Goal: Information Seeking & Learning: Learn about a topic

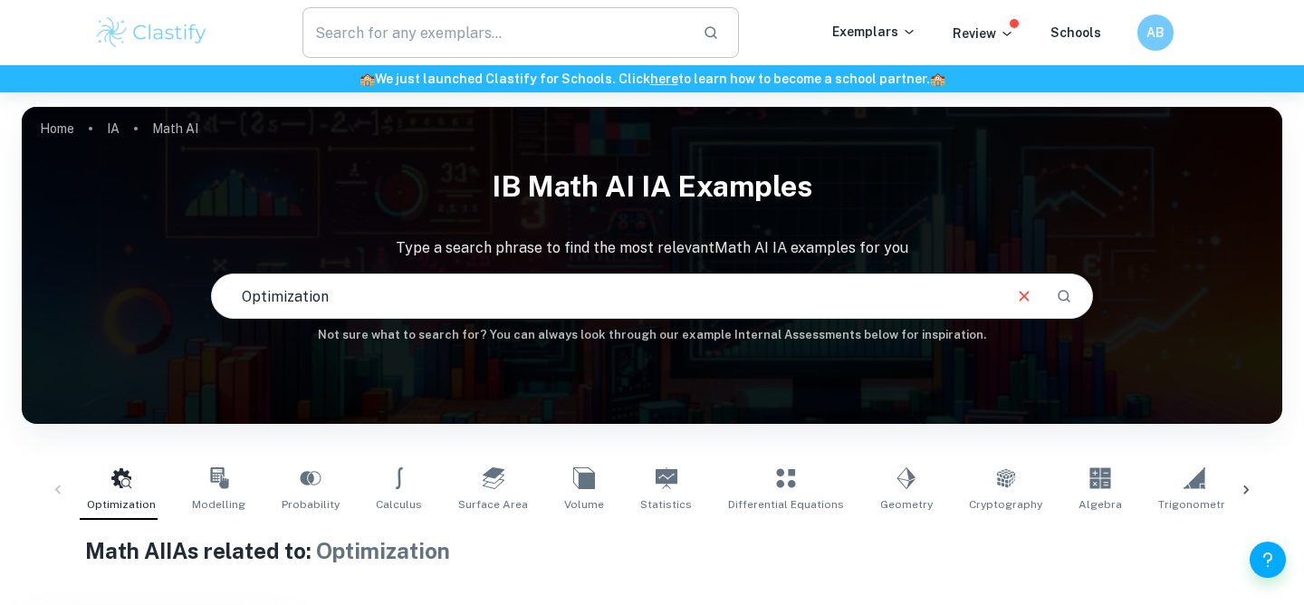
click at [526, 38] on input "text" at bounding box center [495, 32] width 386 height 51
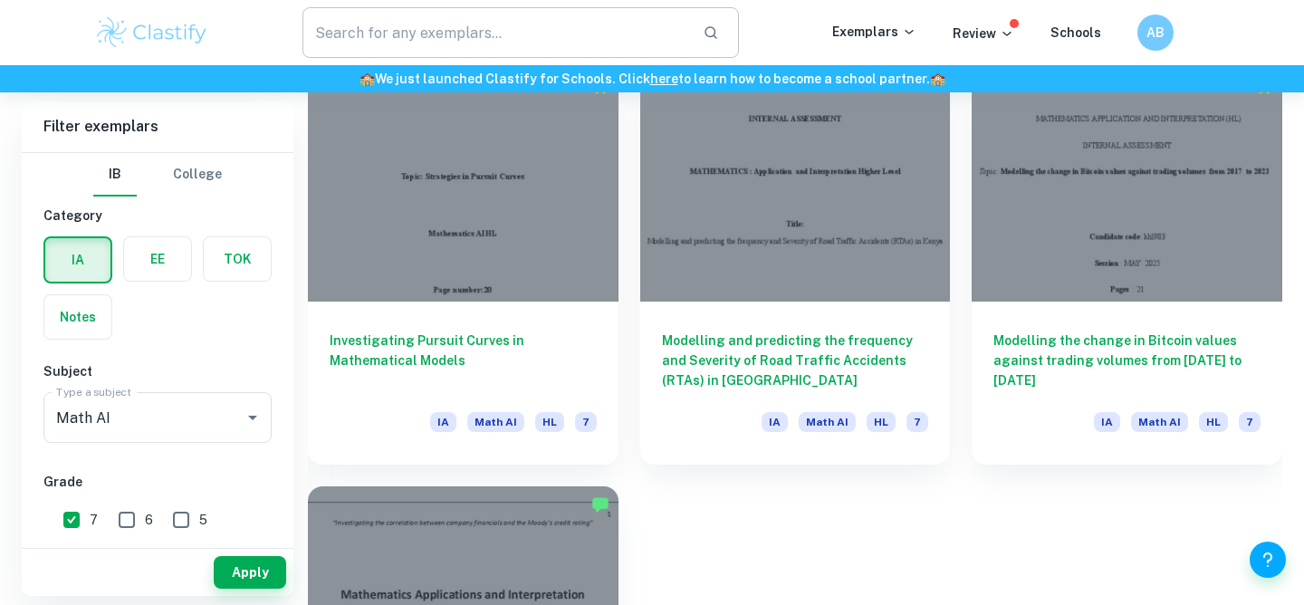
scroll to position [959, 0]
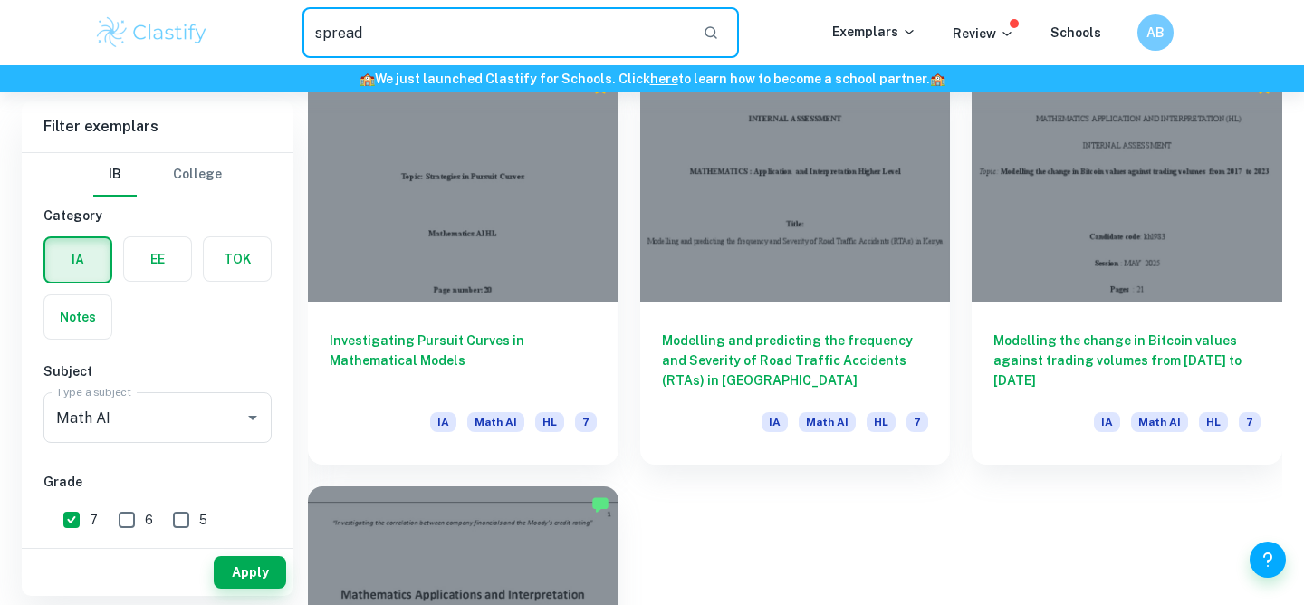
type input "spread"
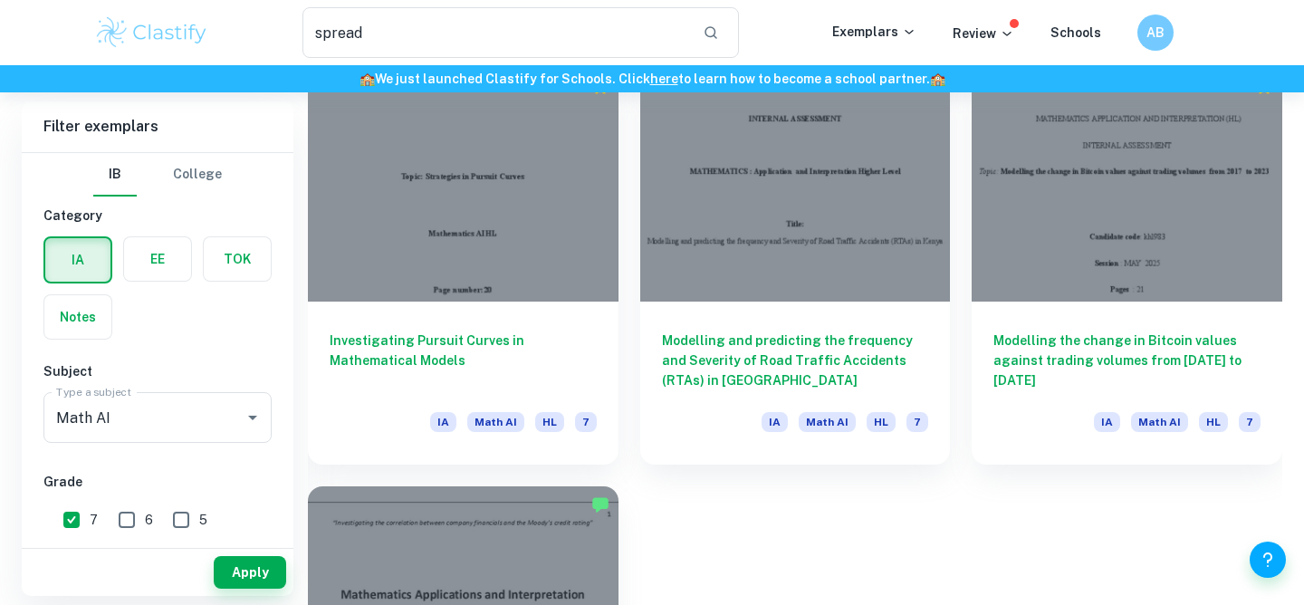
click at [157, 41] on img at bounding box center [151, 32] width 115 height 36
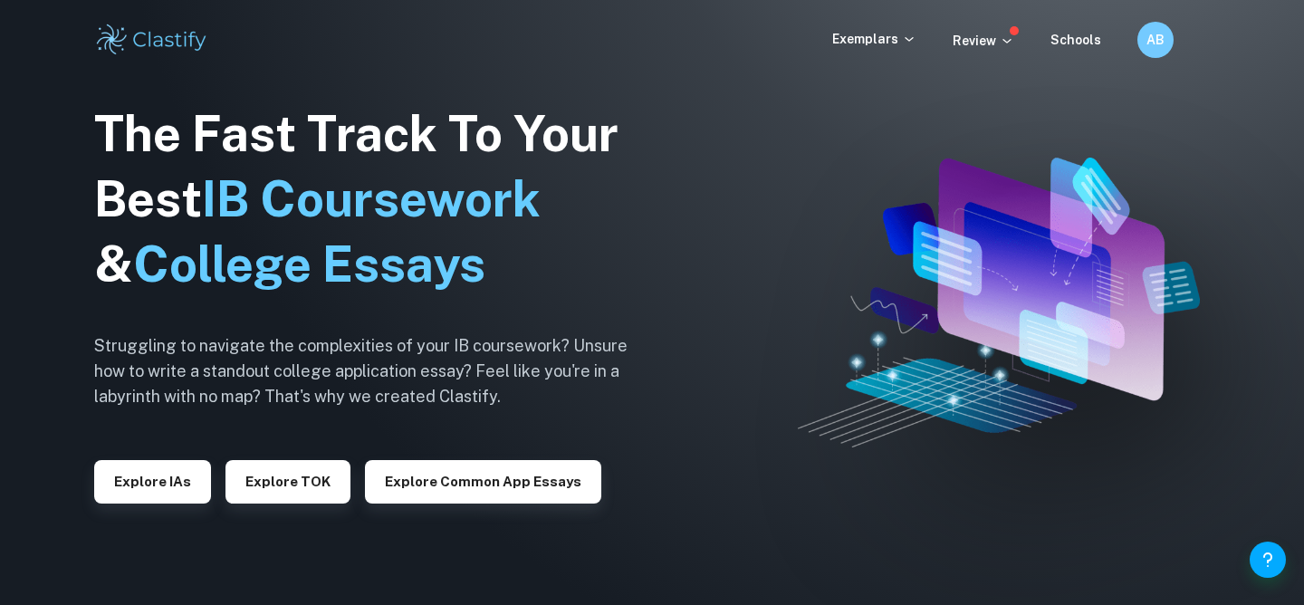
click at [182, 480] on button "Explore IAs" at bounding box center [152, 481] width 117 height 43
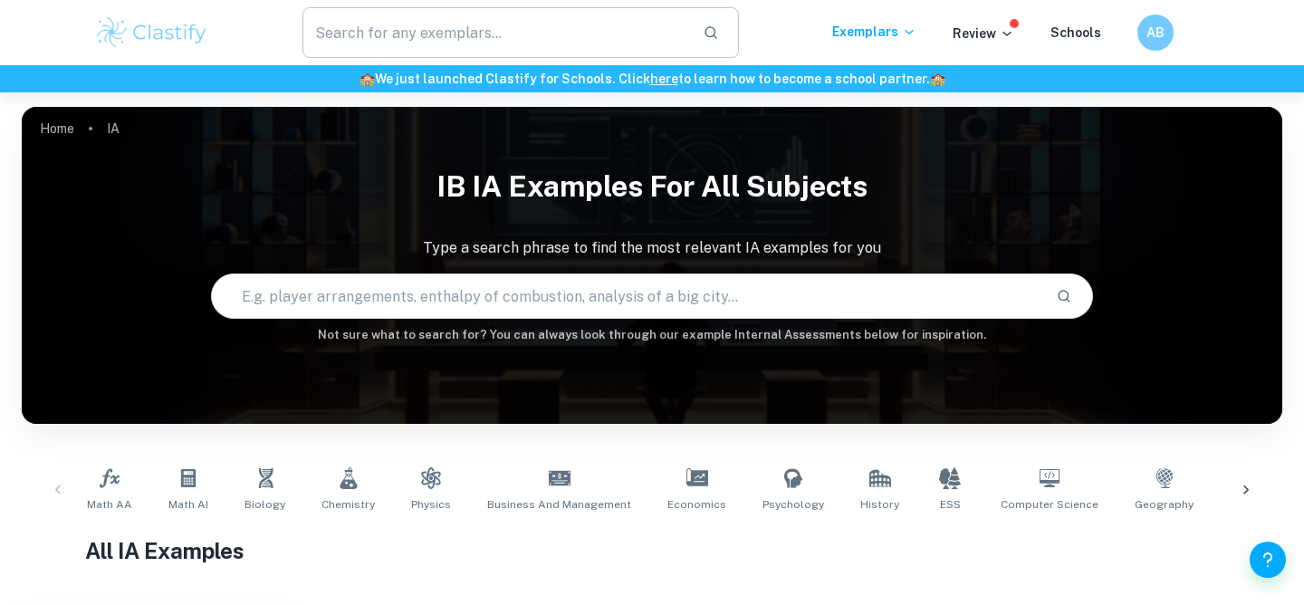
click at [515, 35] on input "text" at bounding box center [495, 32] width 386 height 51
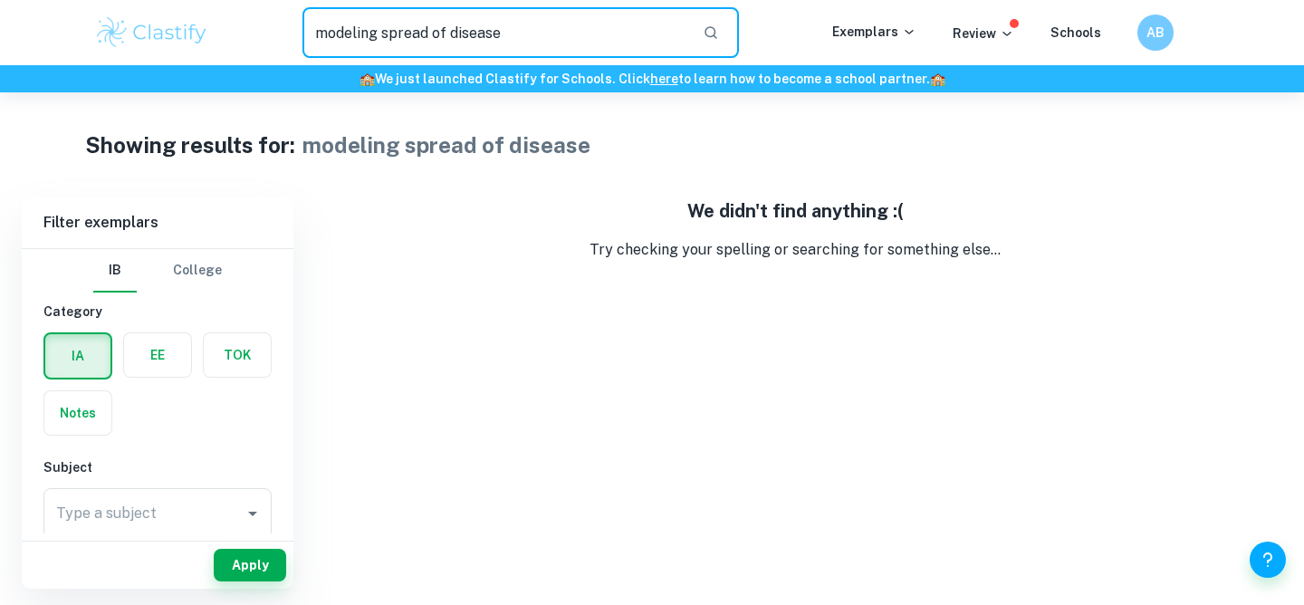
drag, startPoint x: 381, startPoint y: 33, endPoint x: 516, endPoint y: 32, distance: 134.9
click at [516, 32] on input "modeling spread of disease" at bounding box center [495, 32] width 386 height 51
drag, startPoint x: 429, startPoint y: 33, endPoint x: 530, endPoint y: 33, distance: 100.5
click at [530, 33] on input "modeling spread of disease" at bounding box center [495, 32] width 386 height 51
type input "modeling spread"
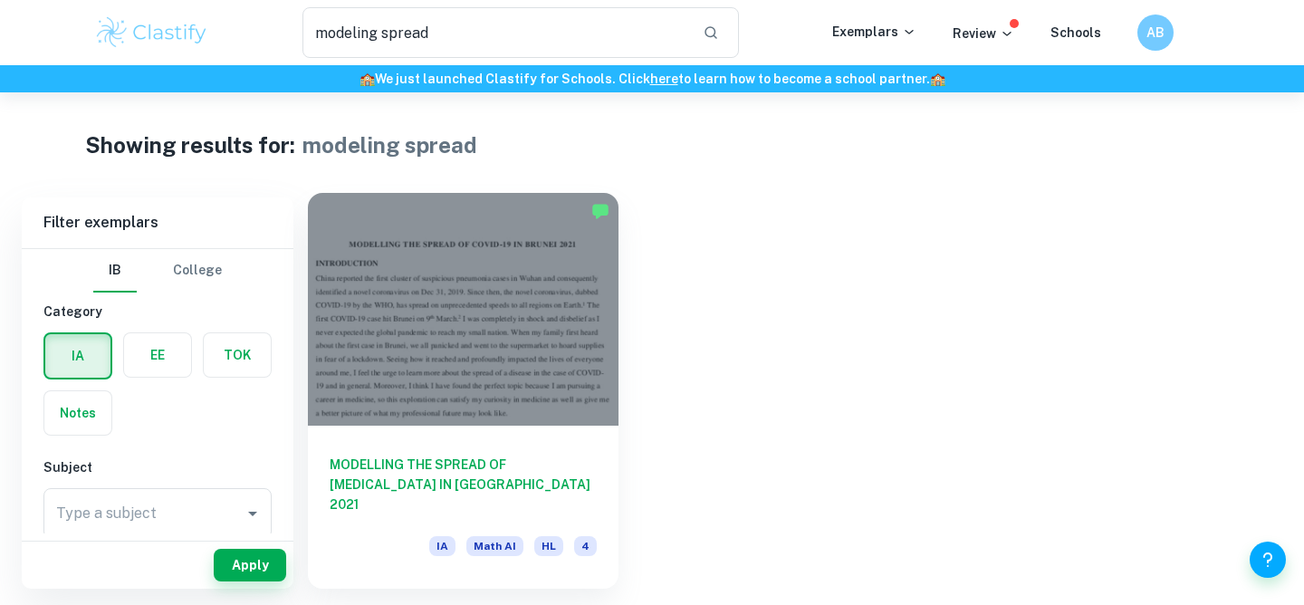
click at [483, 359] on div at bounding box center [463, 309] width 311 height 233
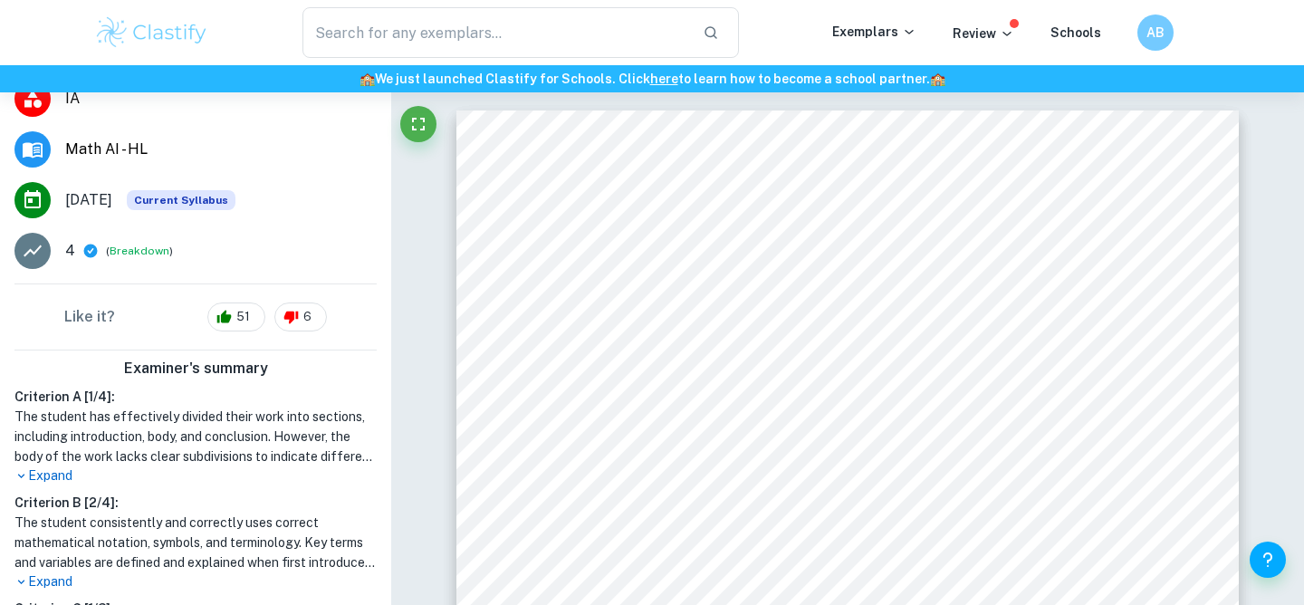
scroll to position [352, 0]
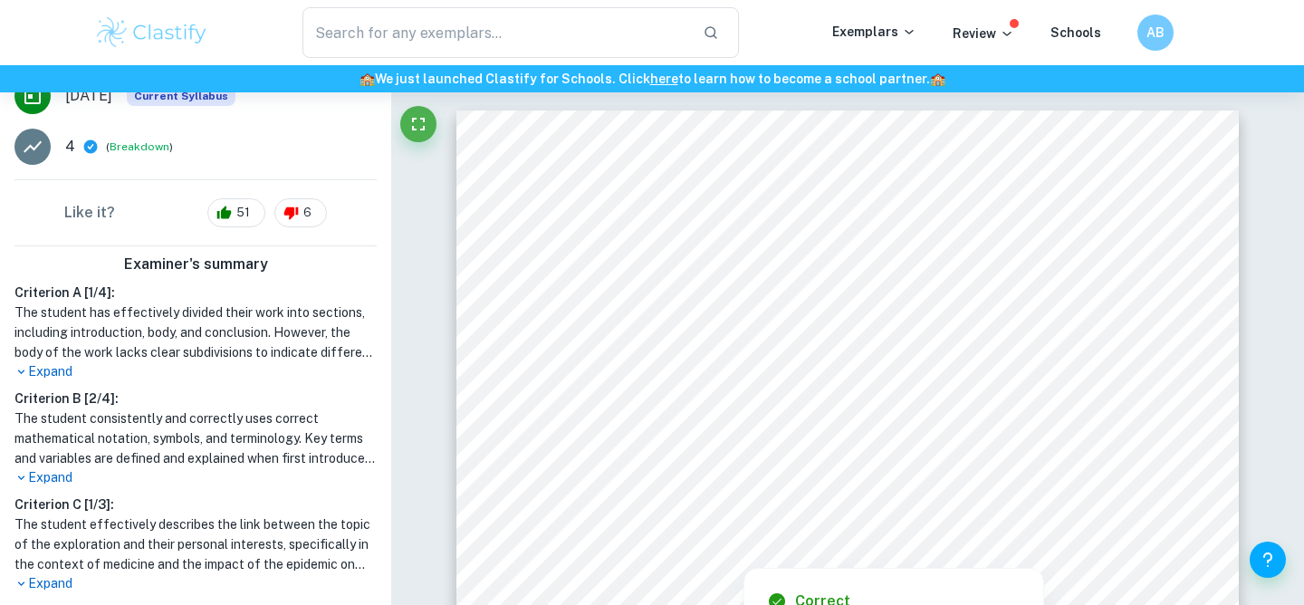
click at [62, 362] on p "Expand" at bounding box center [195, 371] width 362 height 19
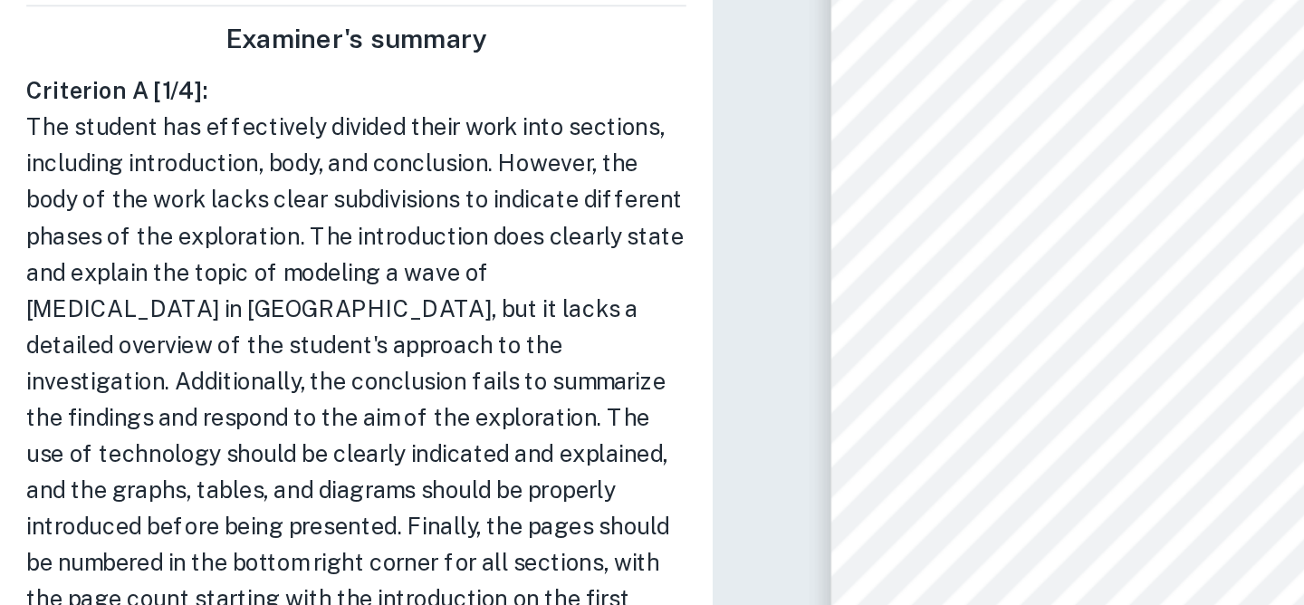
scroll to position [0, 0]
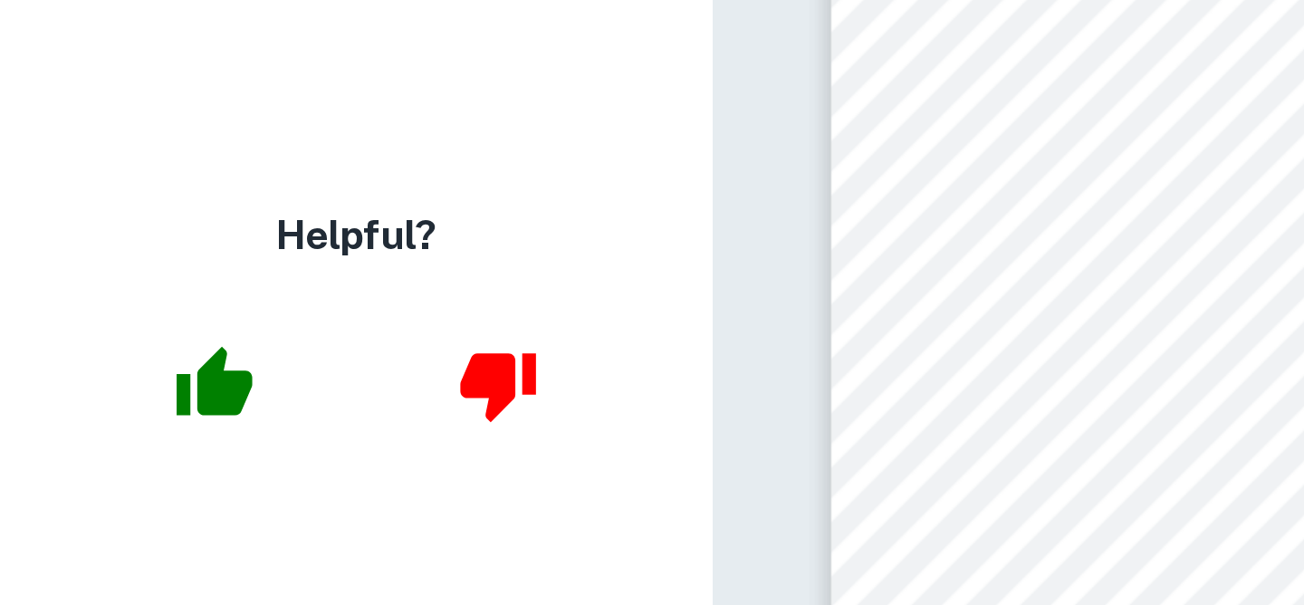
click at [279, 403] on icon "button" at bounding box center [274, 396] width 42 height 38
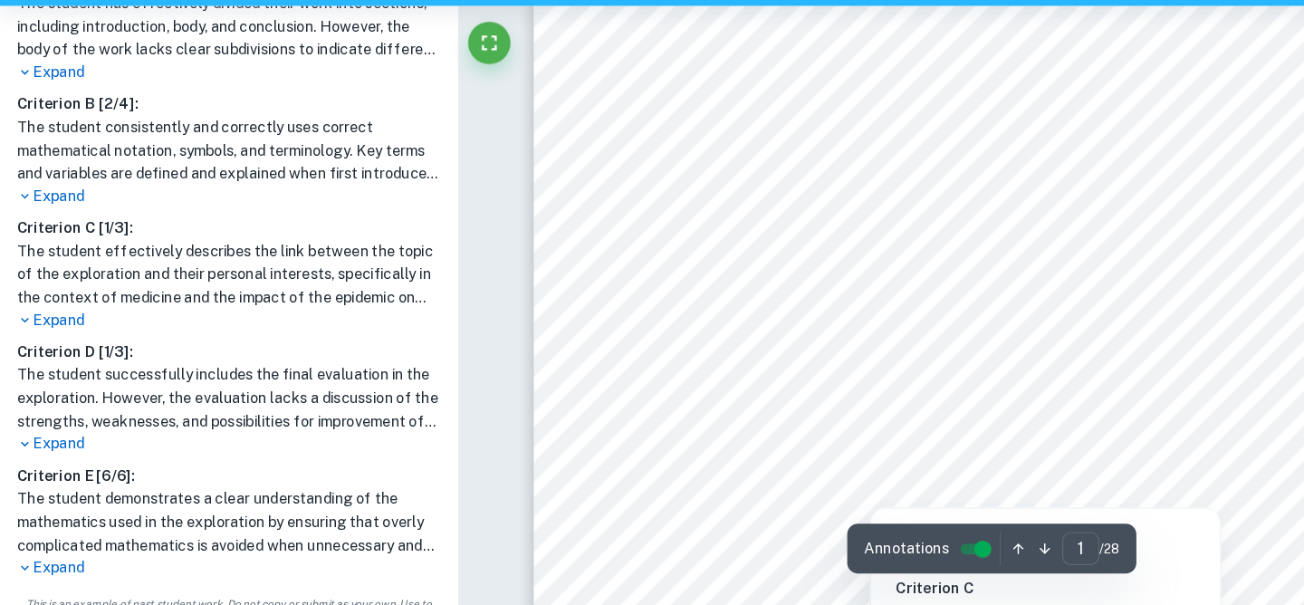
scroll to position [188, 0]
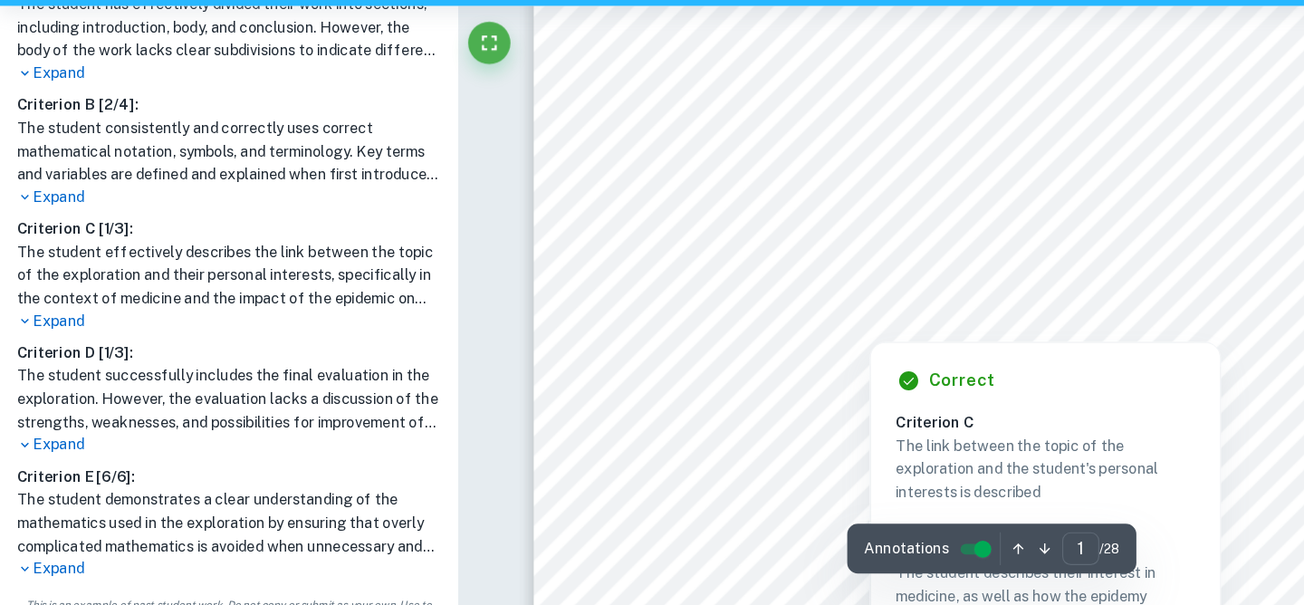
click at [54, 564] on p "Expand" at bounding box center [195, 573] width 362 height 19
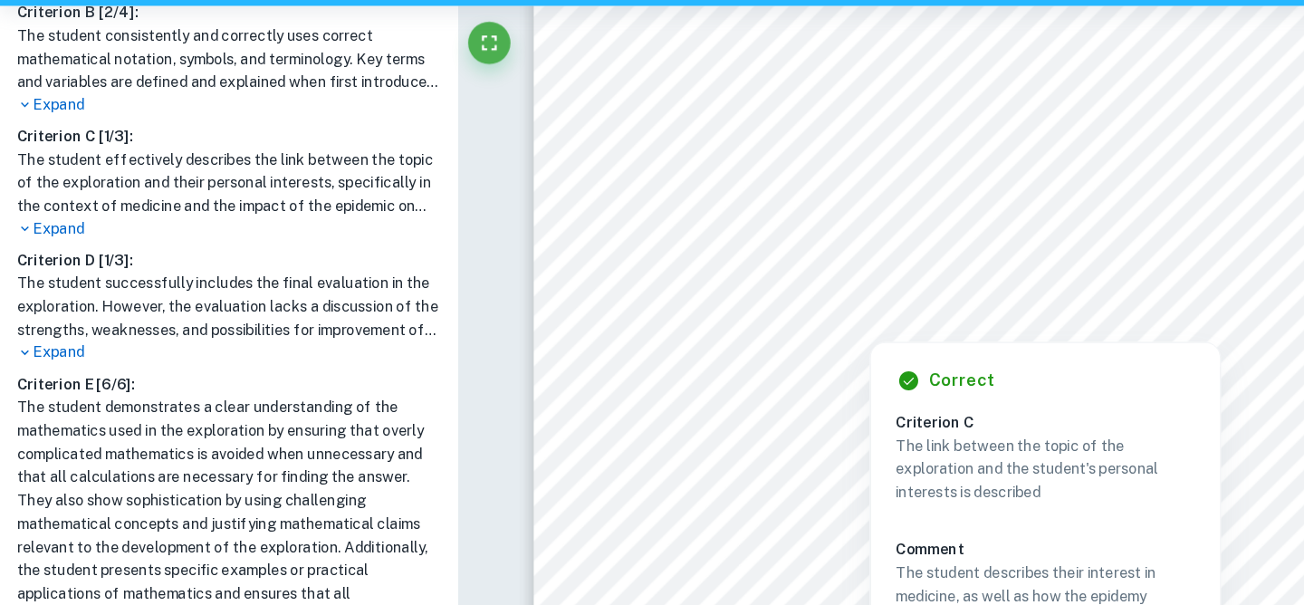
scroll to position [642, 0]
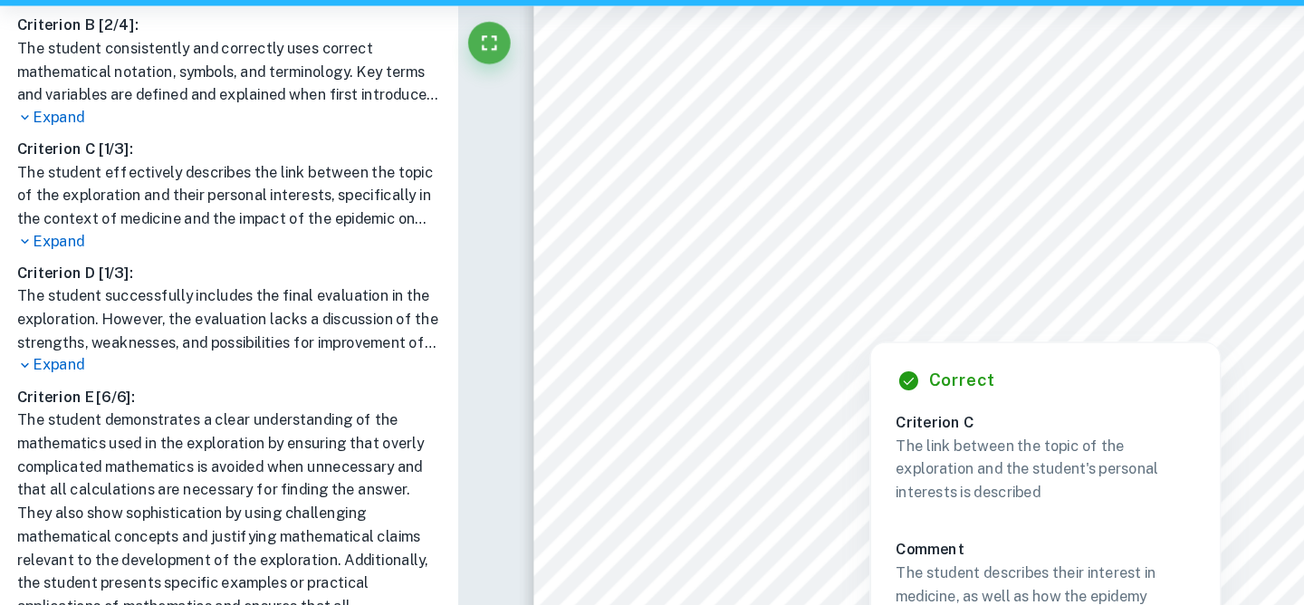
click at [56, 390] on p "Expand" at bounding box center [195, 399] width 362 height 19
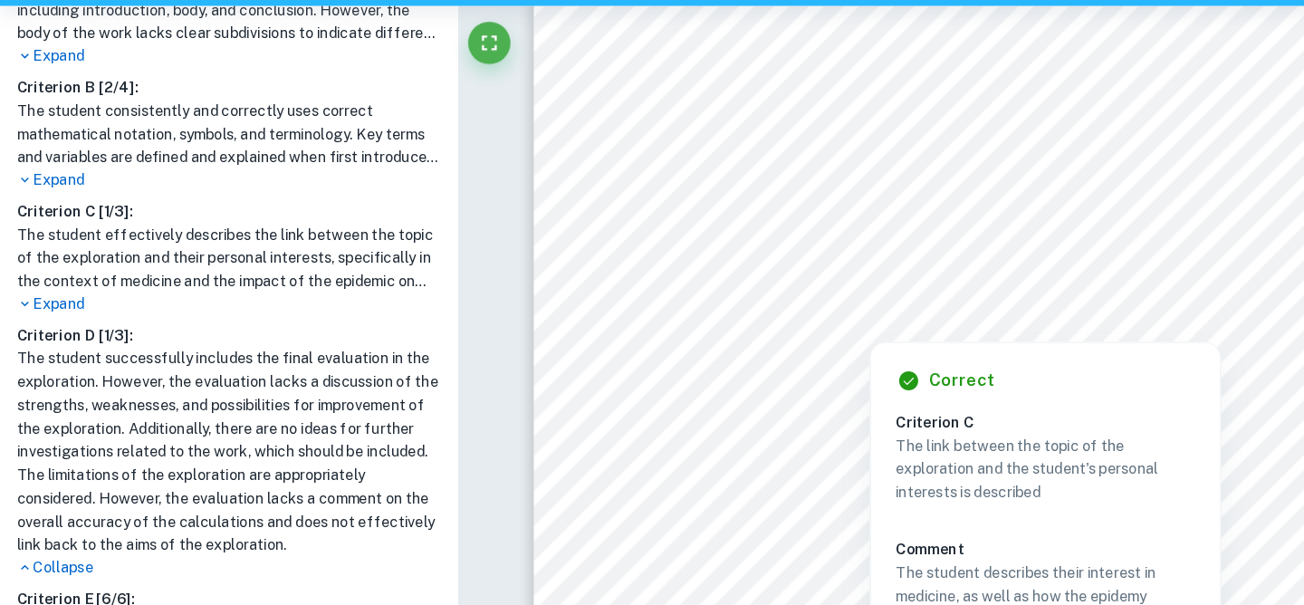
scroll to position [581, 0]
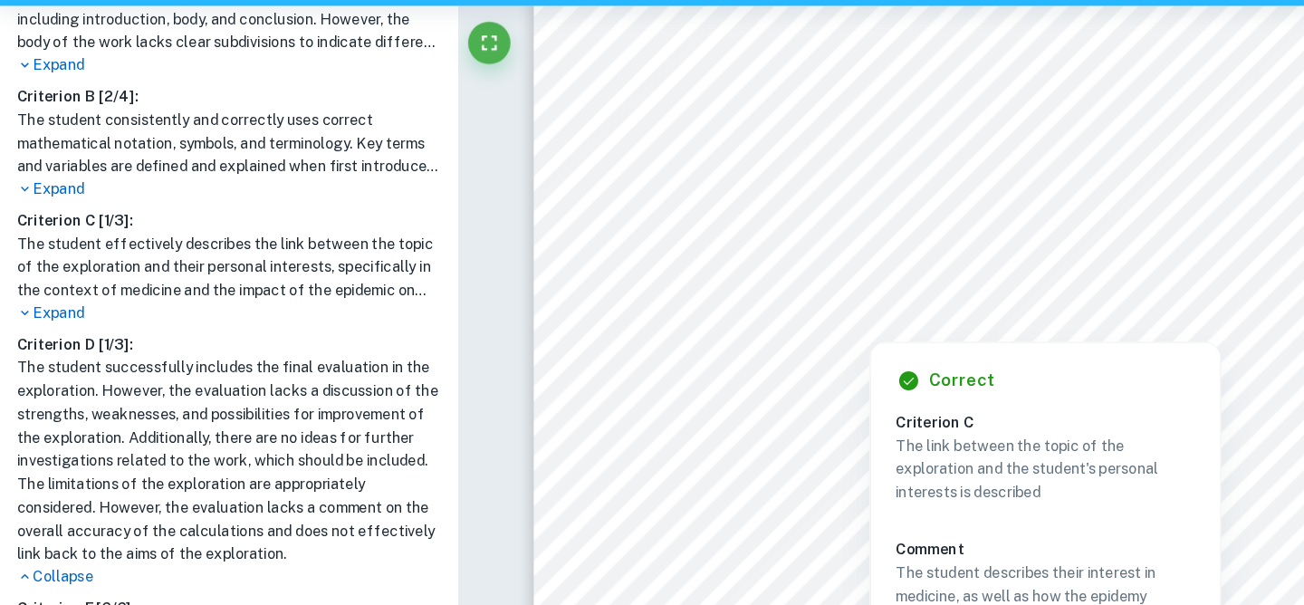
click at [49, 345] on p "Expand" at bounding box center [195, 354] width 362 height 19
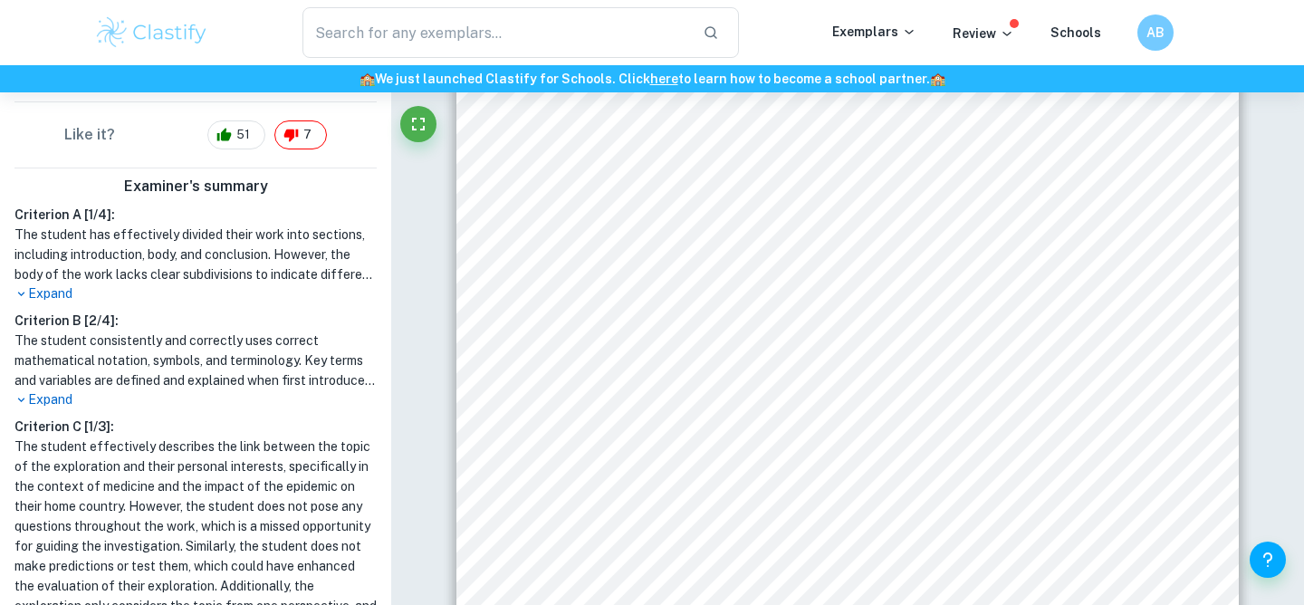
scroll to position [429, 0]
click at [46, 391] on p "Expand" at bounding box center [195, 400] width 362 height 19
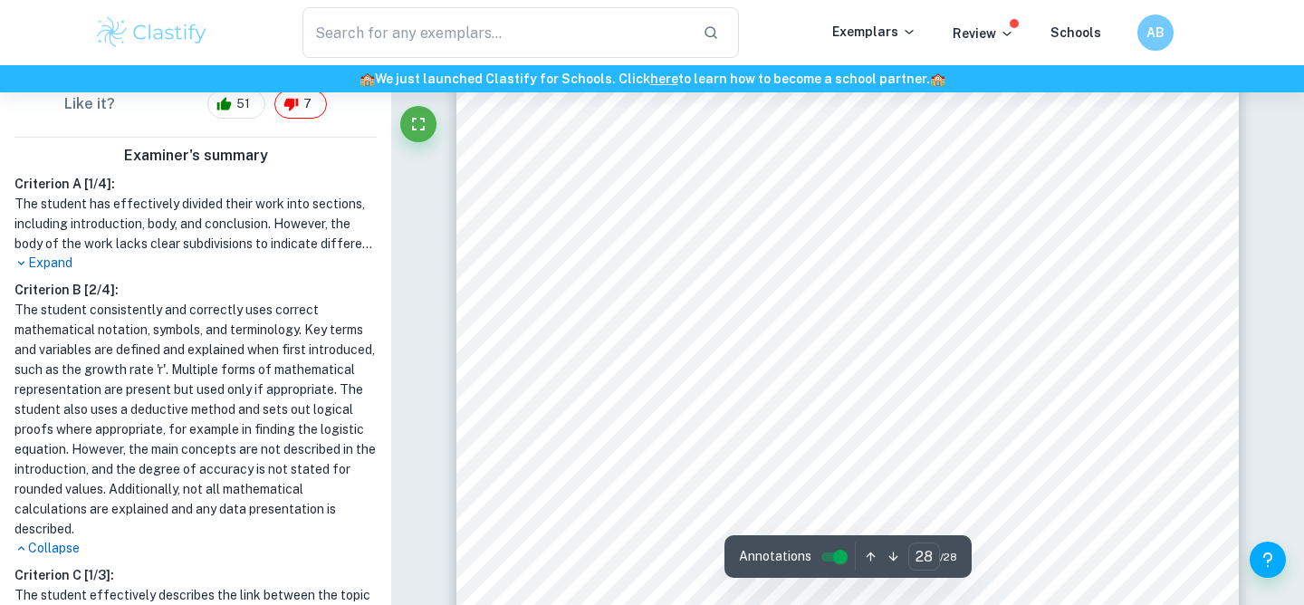
scroll to position [30694, 0]
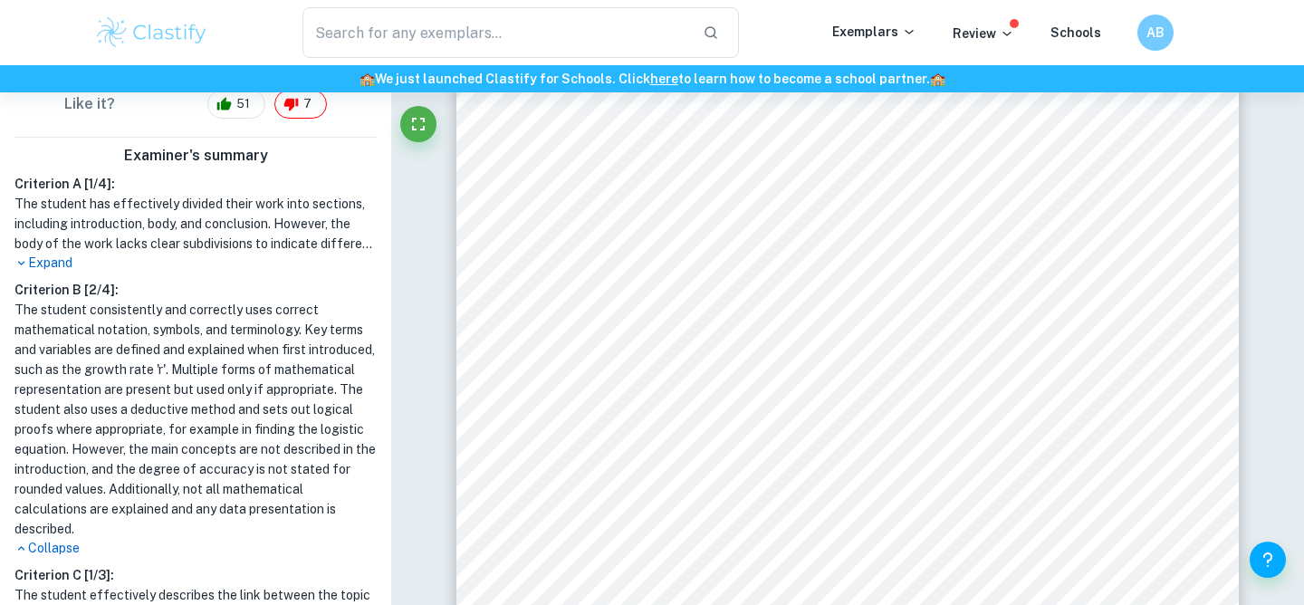
click at [831, 337] on div "502 0.89 321 503 0.9 321 504 0.92 333 505 0.92 333 506 0.93 333 507 0.94 333 50…" at bounding box center [847, 186] width 782 height 1106
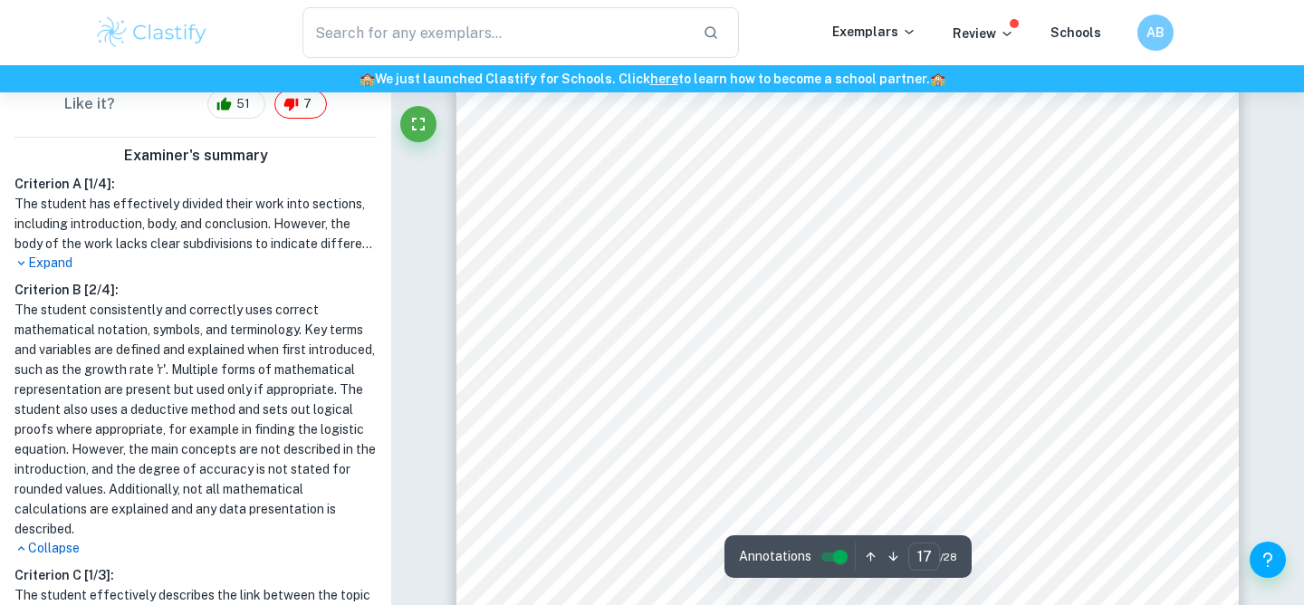
scroll to position [18034, 0]
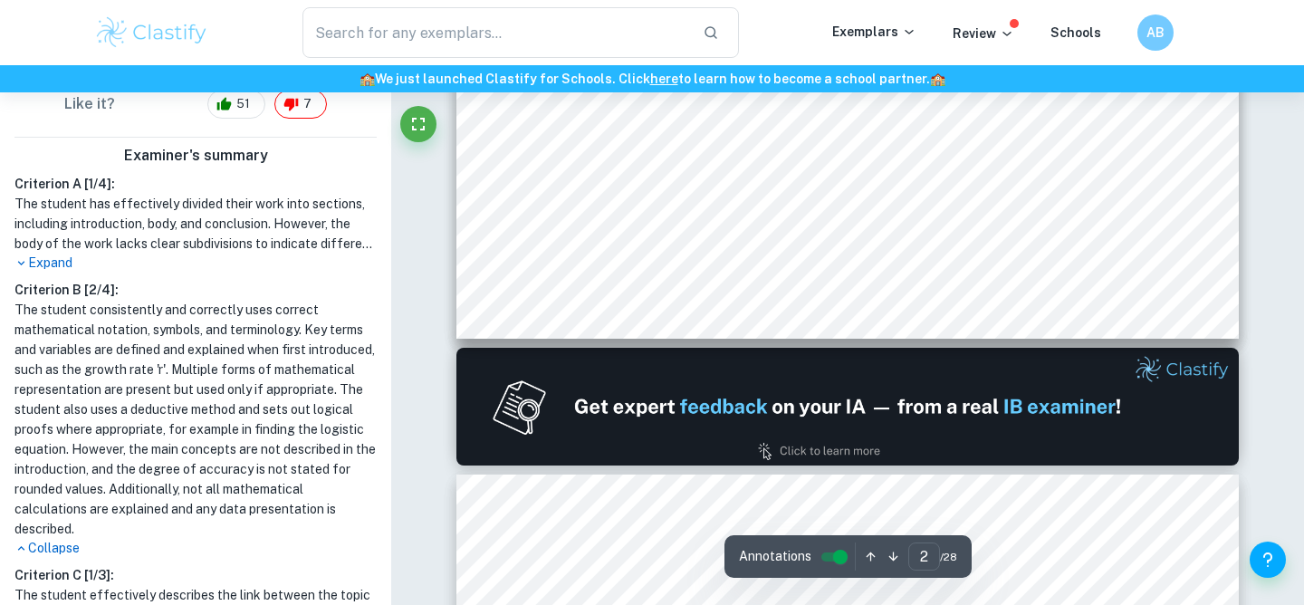
type input "1"
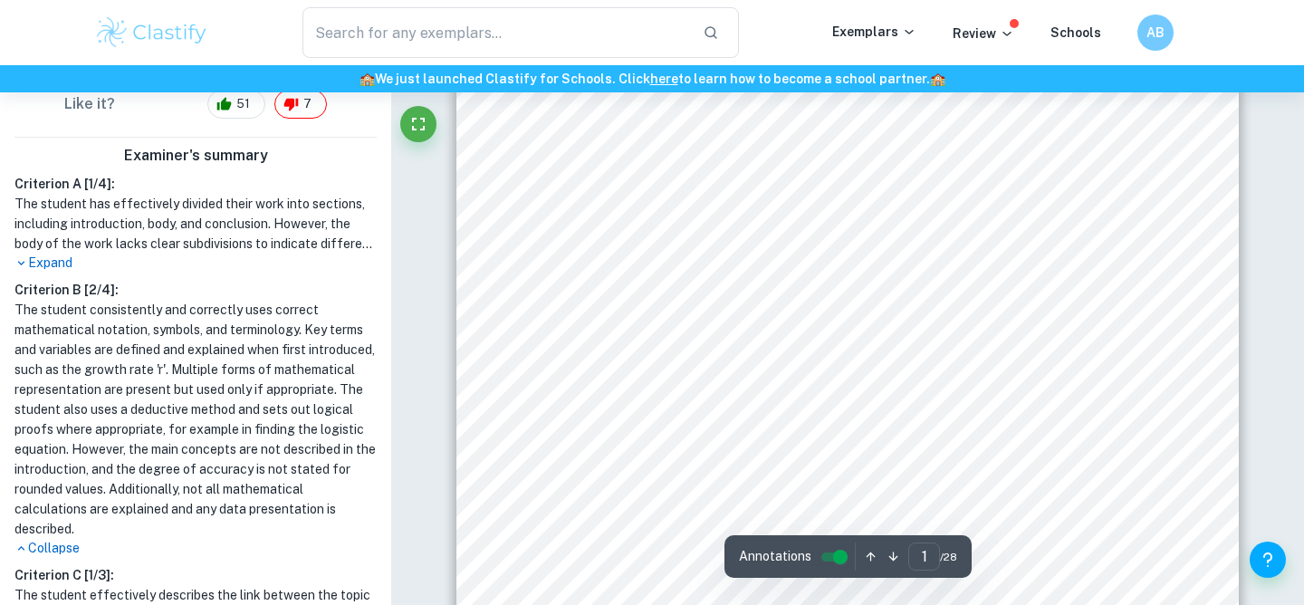
scroll to position [24, 0]
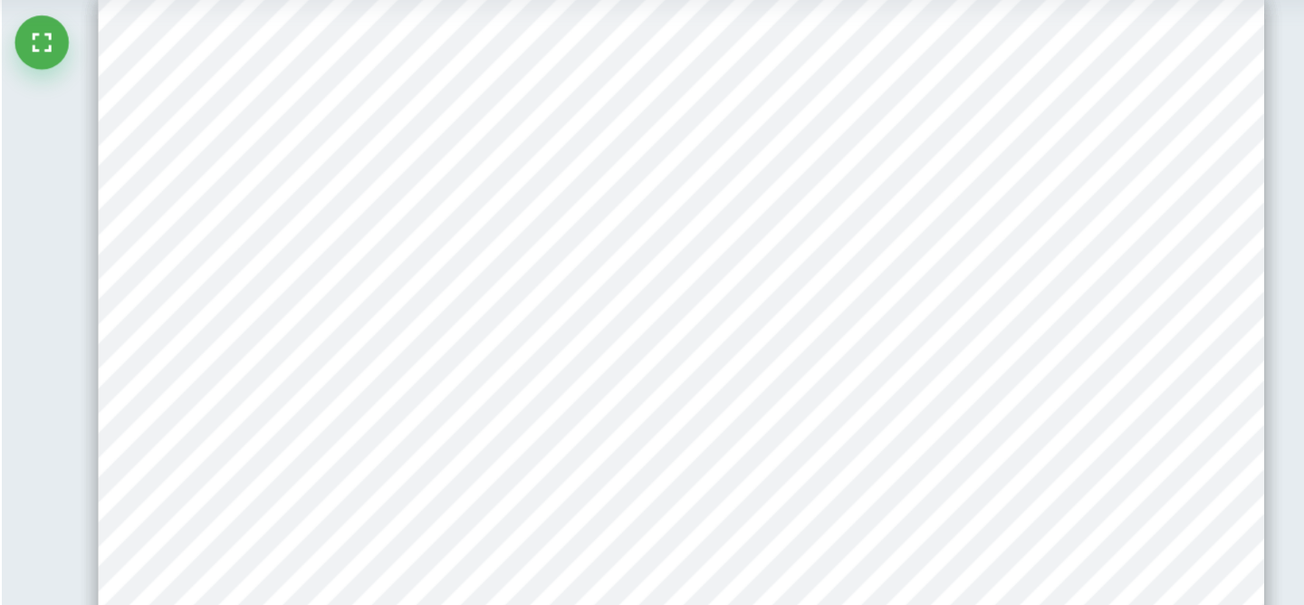
click at [551, 279] on span "identified a novel [MEDICAL_DATA] on [DATE]. Since then, the novel [MEDICAL_DAT…" at bounding box center [876, 286] width 650 height 15
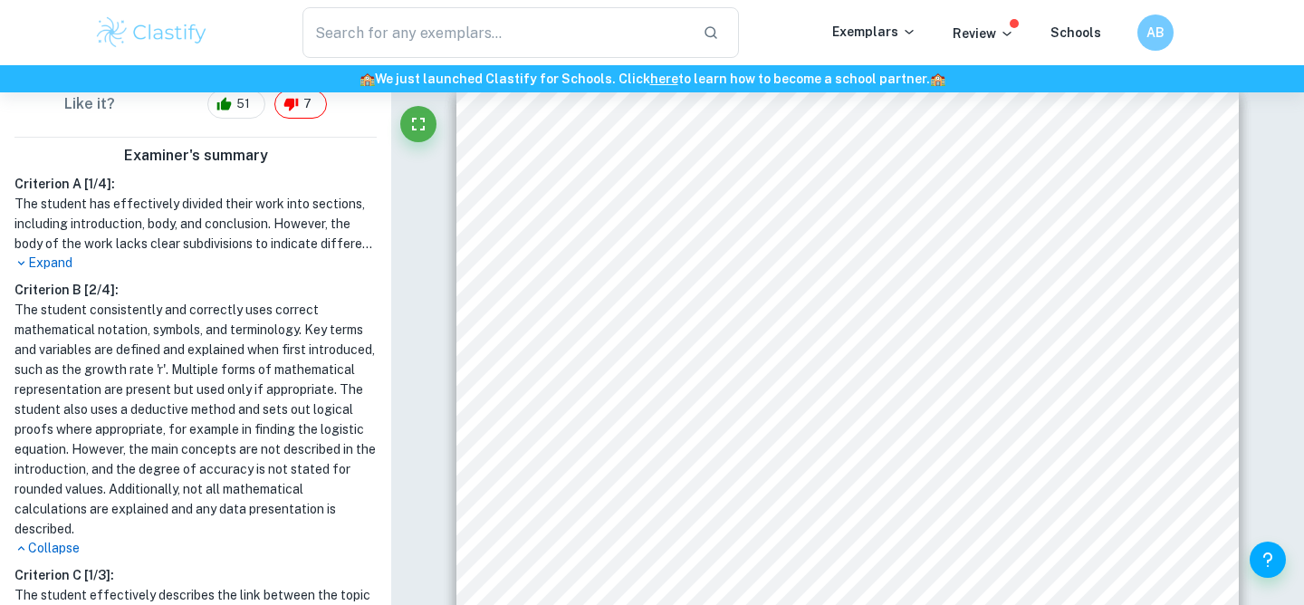
scroll to position [0, 0]
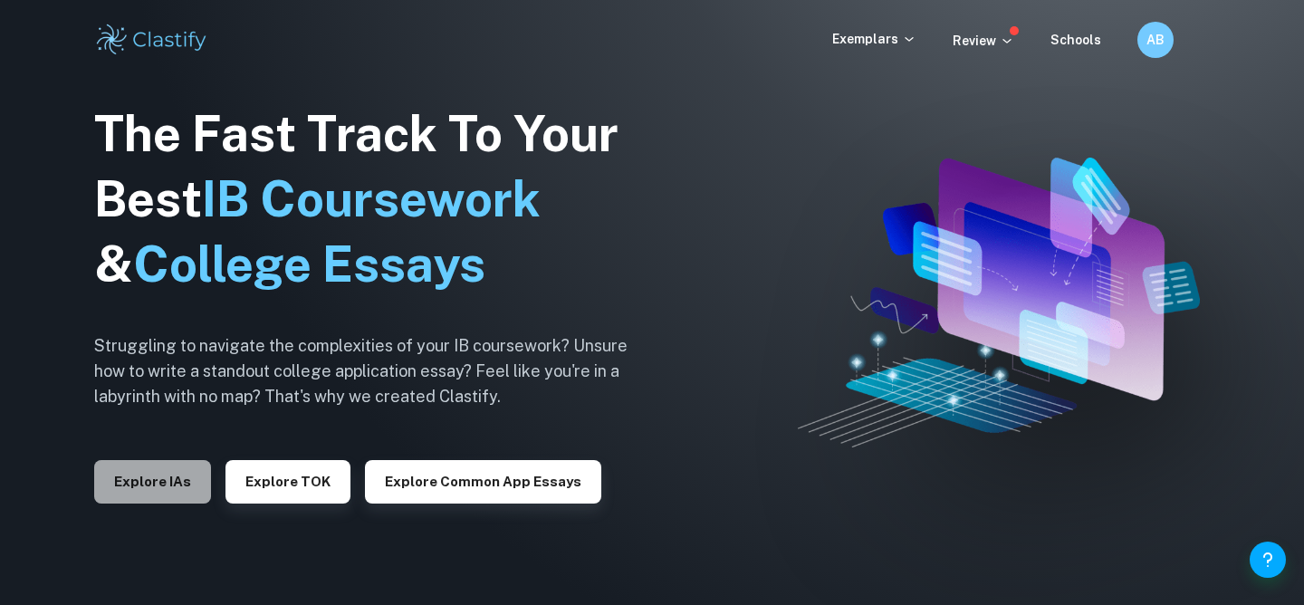
click at [174, 493] on button "Explore IAs" at bounding box center [152, 481] width 117 height 43
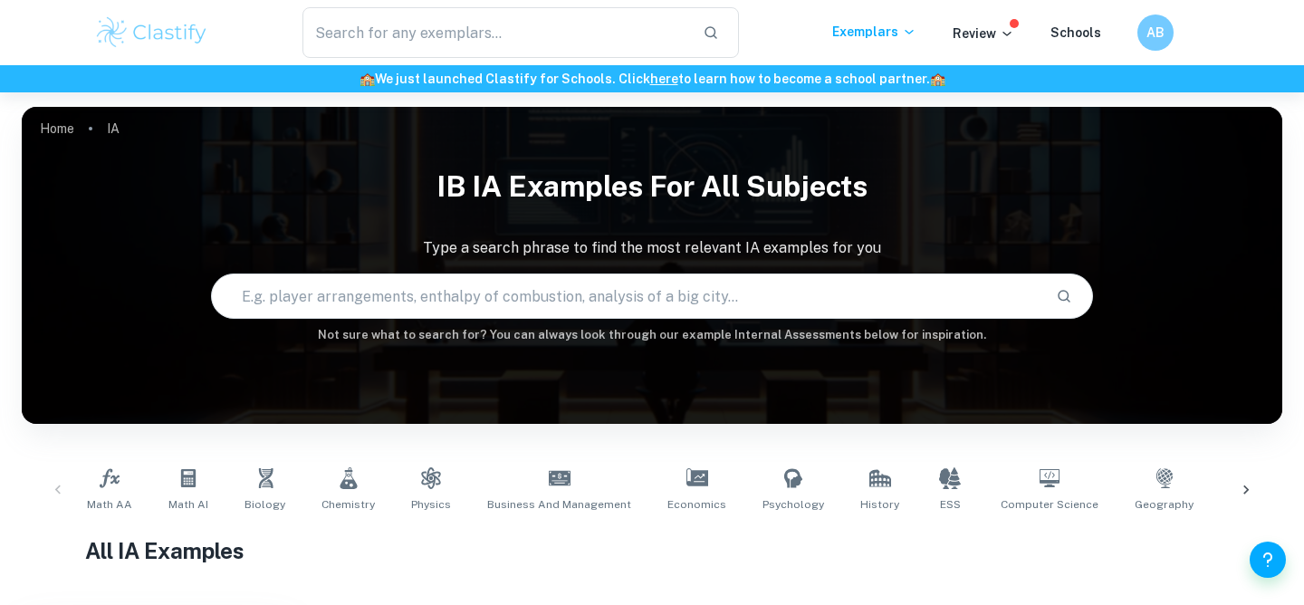
click at [363, 304] on input "text" at bounding box center [626, 296] width 829 height 51
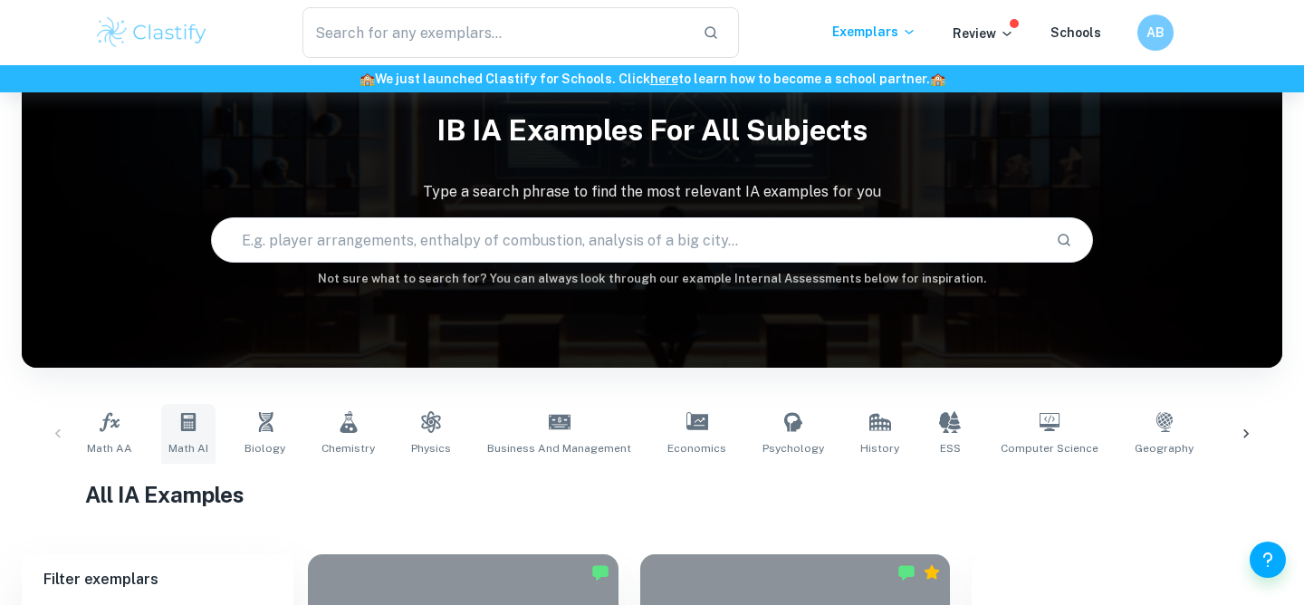
click at [201, 432] on link "Math AI" at bounding box center [188, 434] width 54 height 60
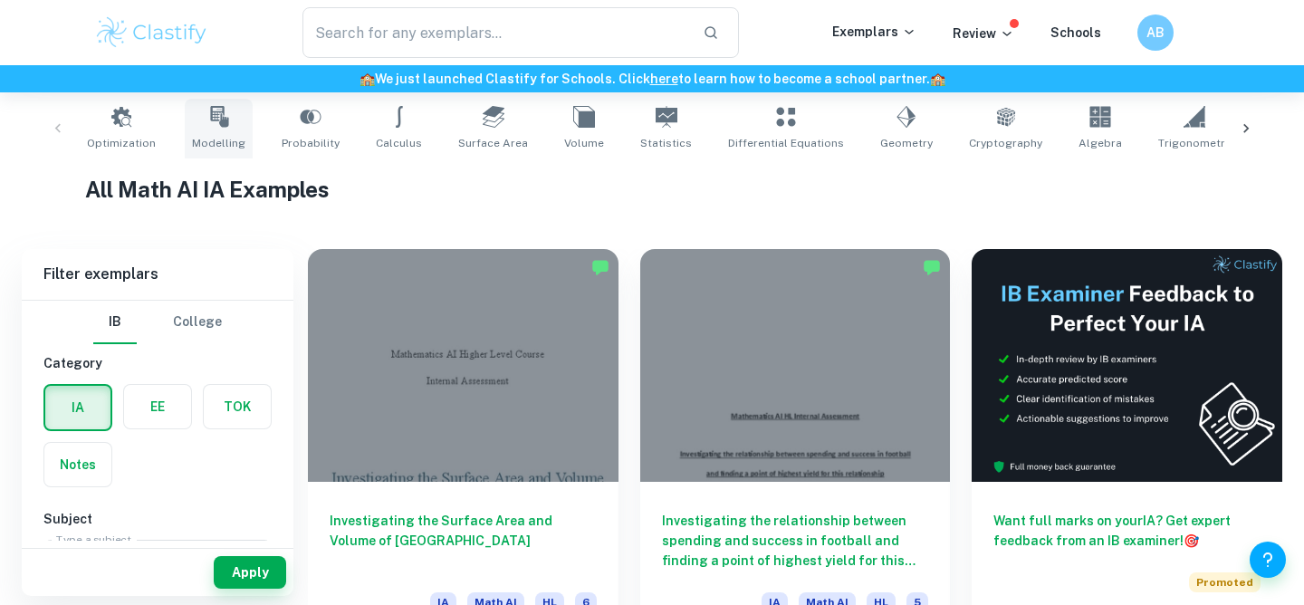
click at [209, 140] on span "Modelling" at bounding box center [218, 143] width 53 height 16
type input "Modelling"
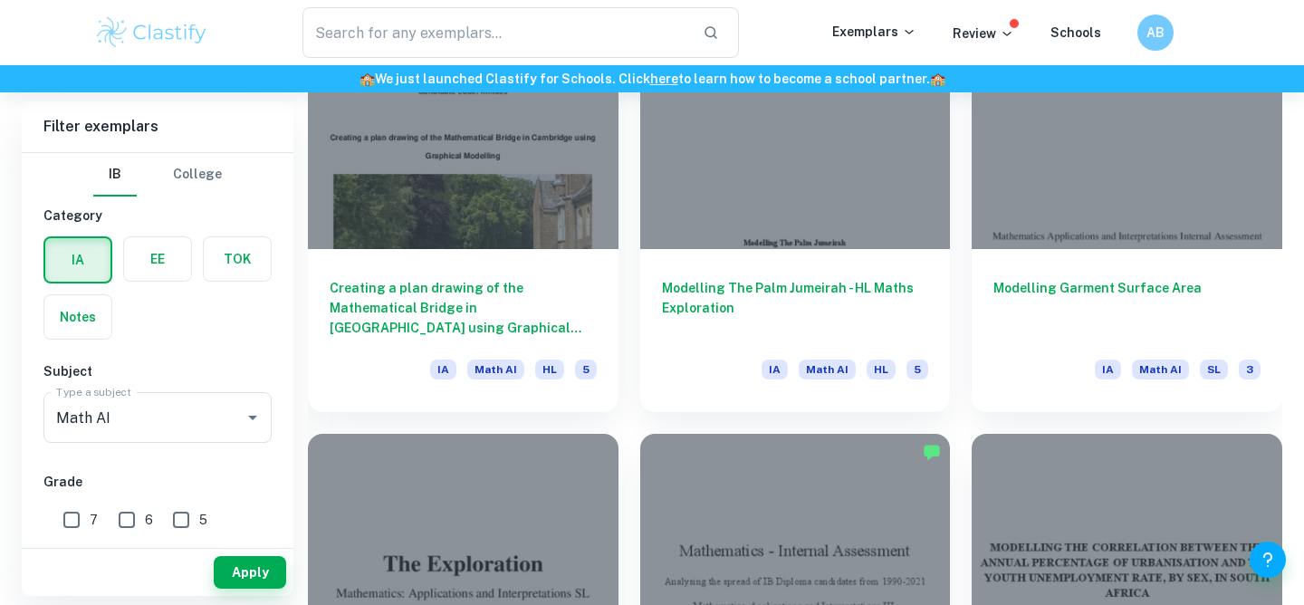
scroll to position [1012, 0]
click at [113, 538] on div "3" at bounding box center [140, 559] width 54 height 42
click at [71, 532] on input "7" at bounding box center [71, 520] width 36 height 36
checkbox input "true"
click at [224, 569] on button "Apply" at bounding box center [250, 572] width 72 height 33
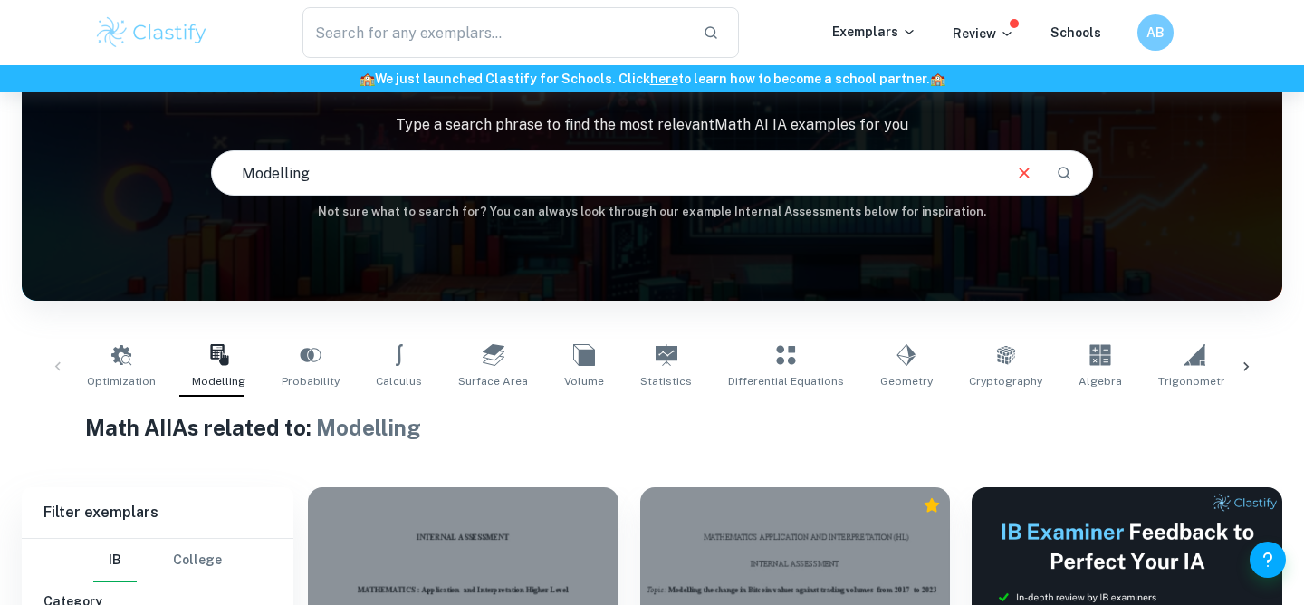
scroll to position [519, 0]
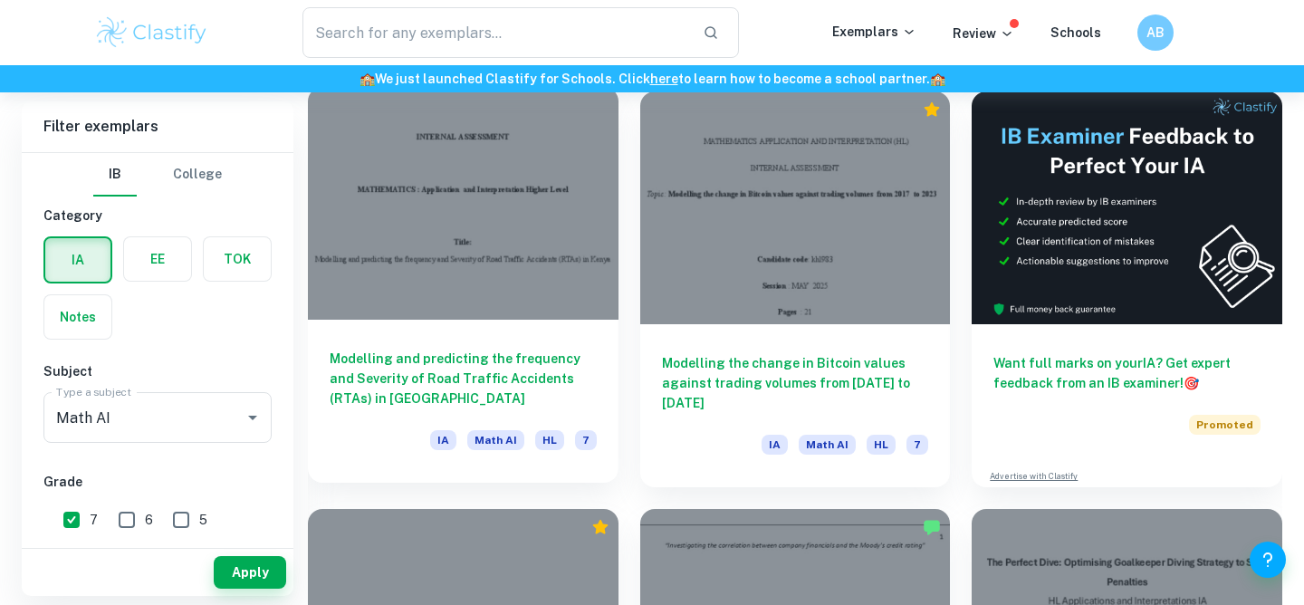
click at [528, 185] on div at bounding box center [463, 203] width 311 height 233
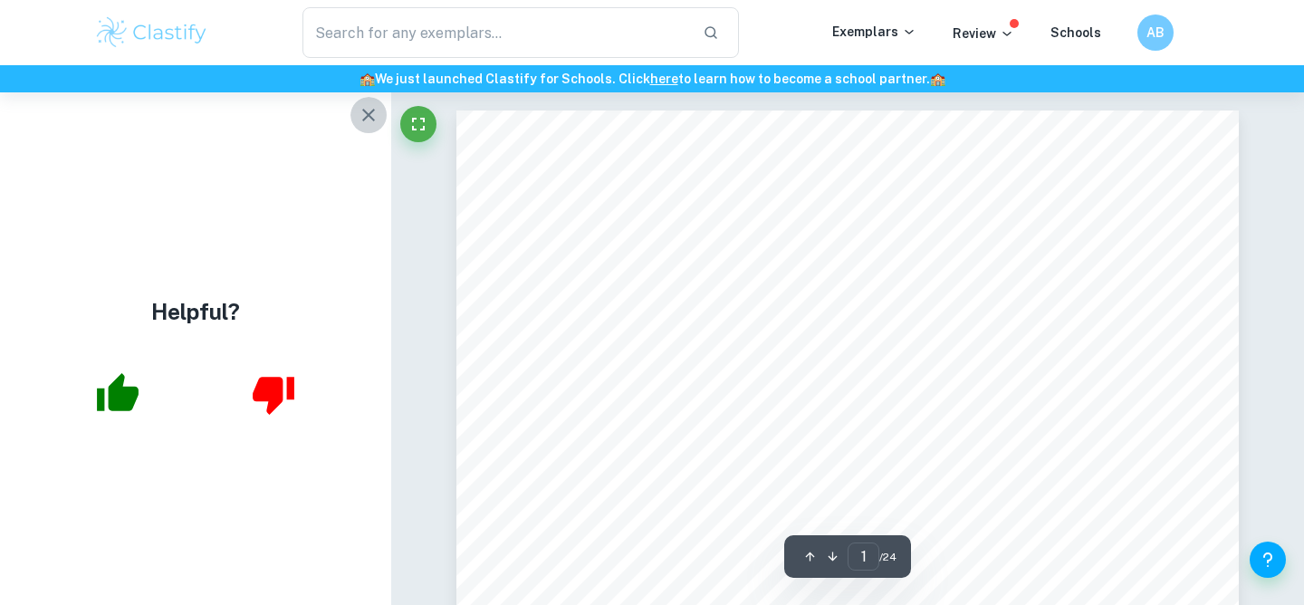
click at [376, 122] on icon "button" at bounding box center [369, 115] width 22 height 22
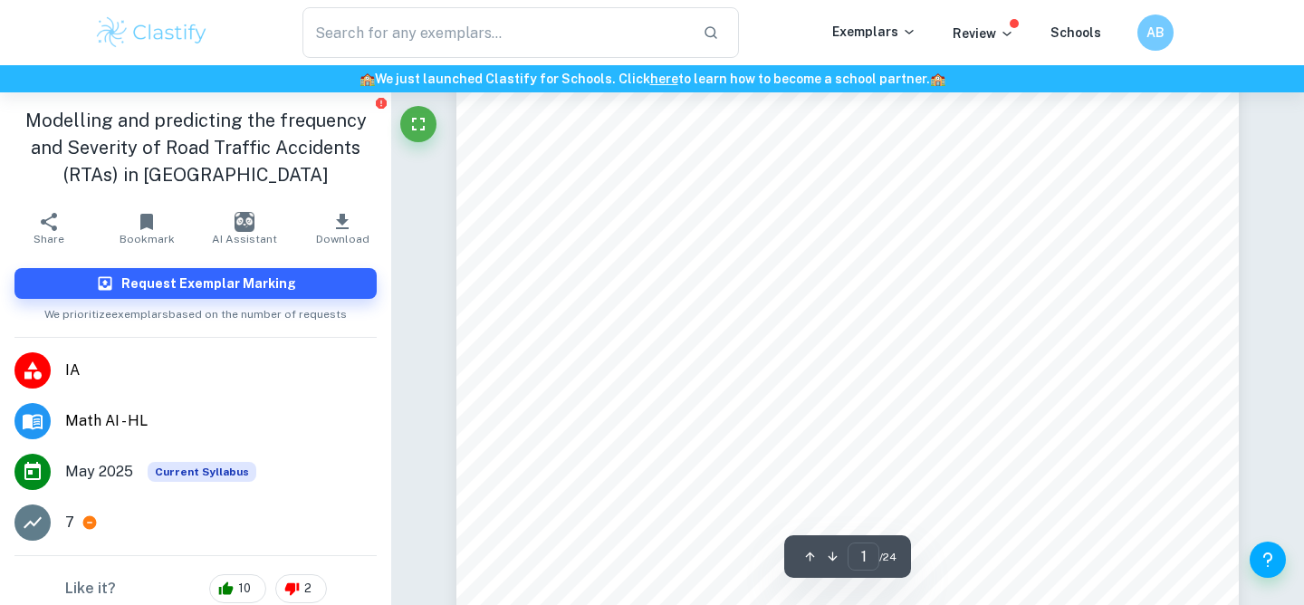
scroll to position [261, 0]
click at [676, 194] on span "Modelling and predicting the frequency and Severity of Road Traffic Accidents (…" at bounding box center [901, 198] width 703 height 15
click at [675, 253] on div "INTERNAL ASSESSMENT MATHEMATICS : Application and Interpretation Higher Level T…" at bounding box center [847, 356] width 782 height 1012
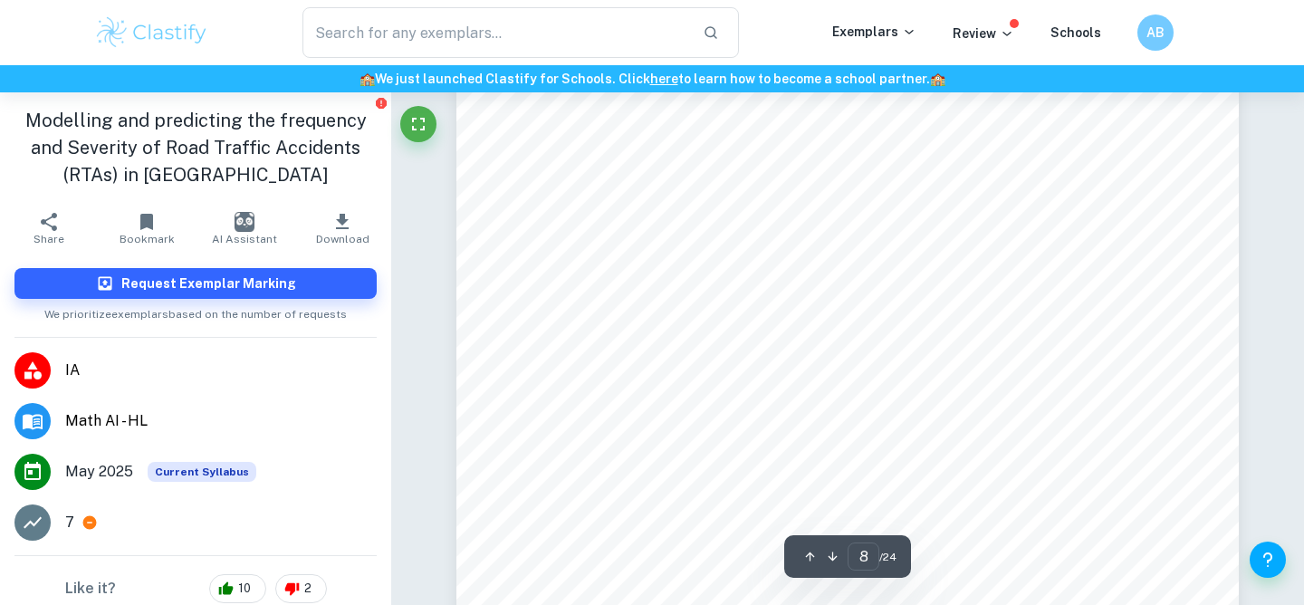
scroll to position [7714, 0]
click at [675, 253] on div "= 3. 849 +  83. 06 = 3. 849(14) +  83. 06 = 53. 886 +   = 29. 17 Hence the …" at bounding box center [847, 177] width 782 height 1012
click at [706, 274] on span "the RMSE value by the average number of fatalities recorded and multiply by 100…" at bounding box center [872, 273] width 550 height 15
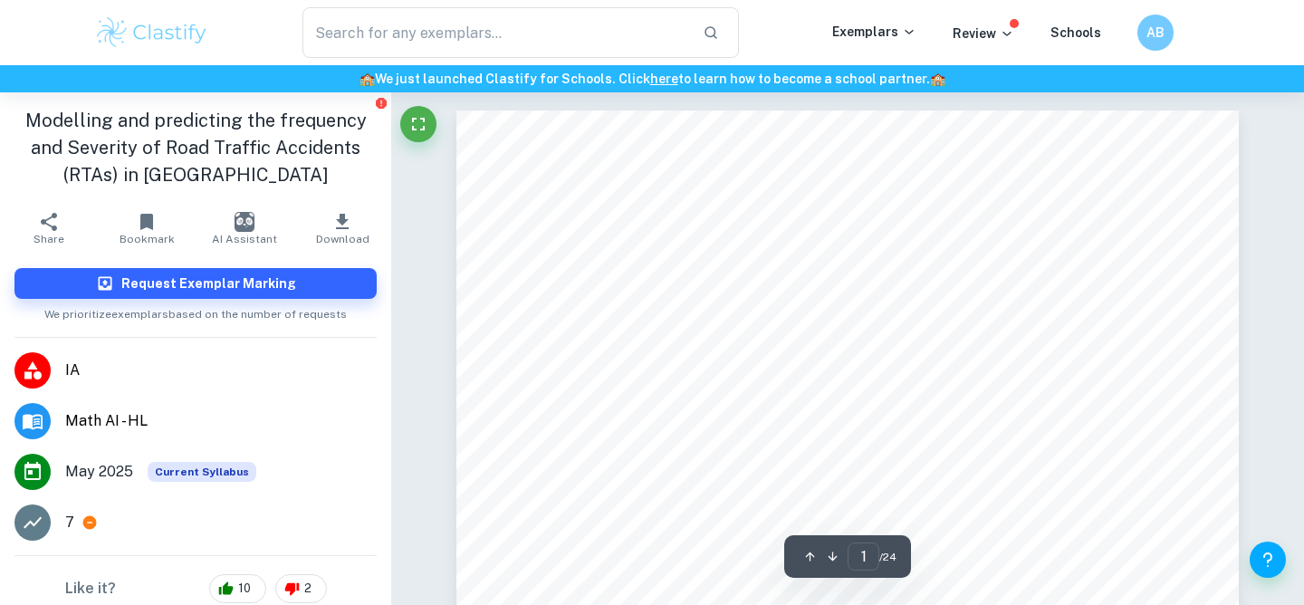
click at [668, 454] on span "Modelling and predicting the frequency and Severity of Road Traffic Accidents (…" at bounding box center [901, 459] width 703 height 15
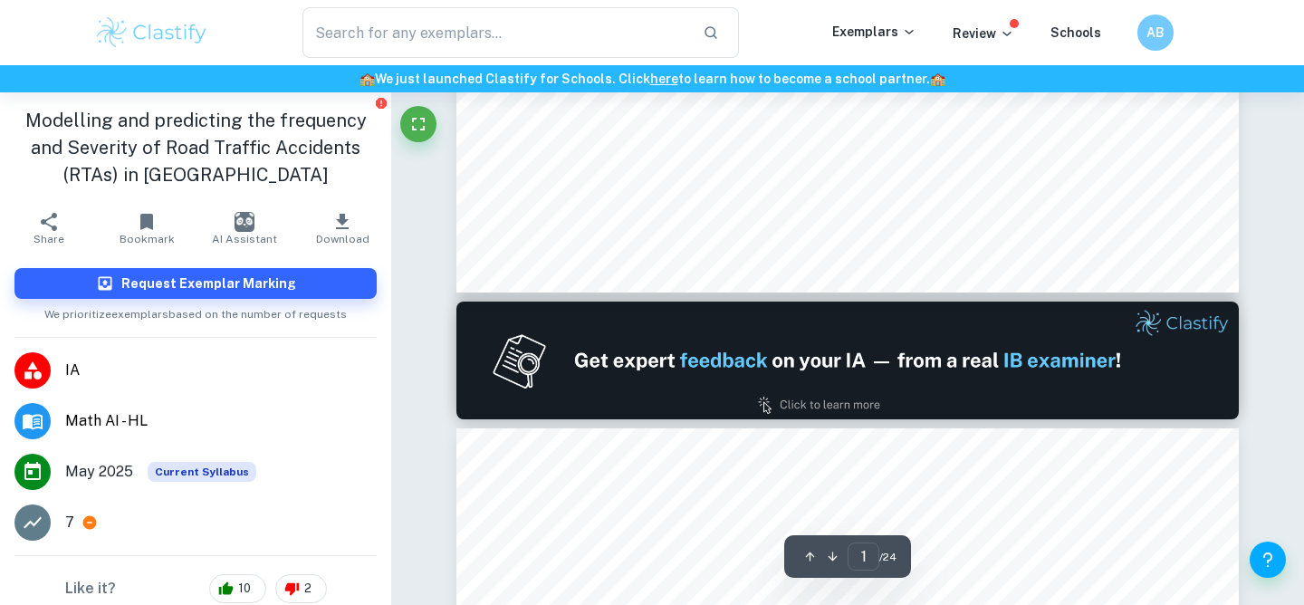
type input "2"
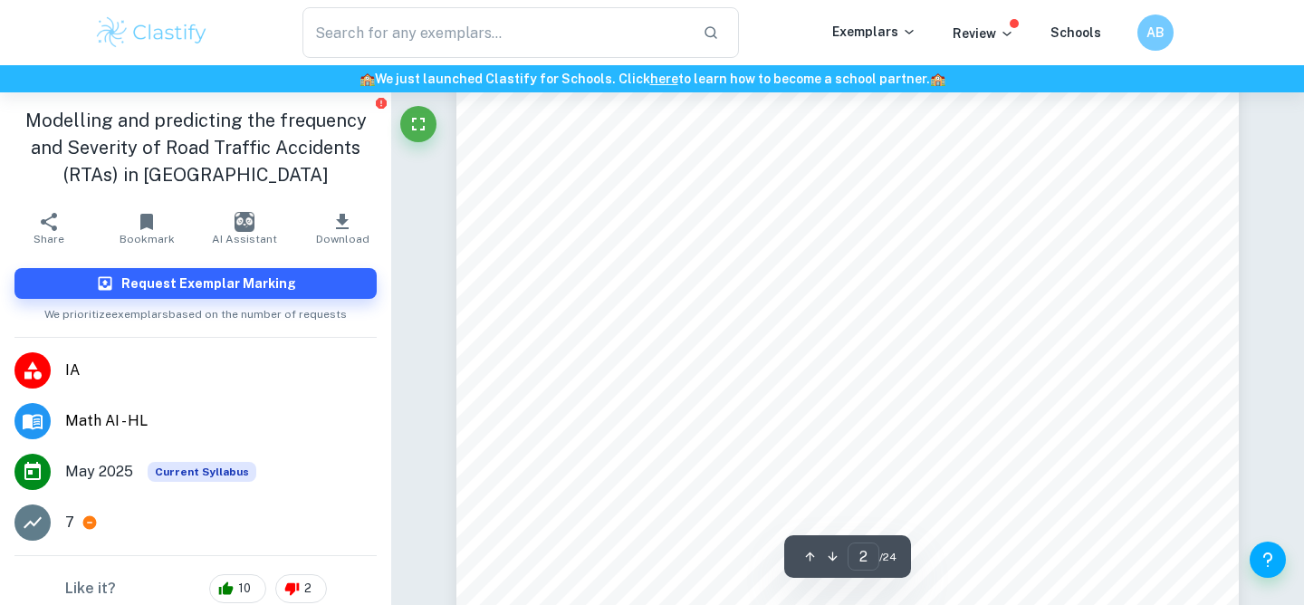
scroll to position [1261, 0]
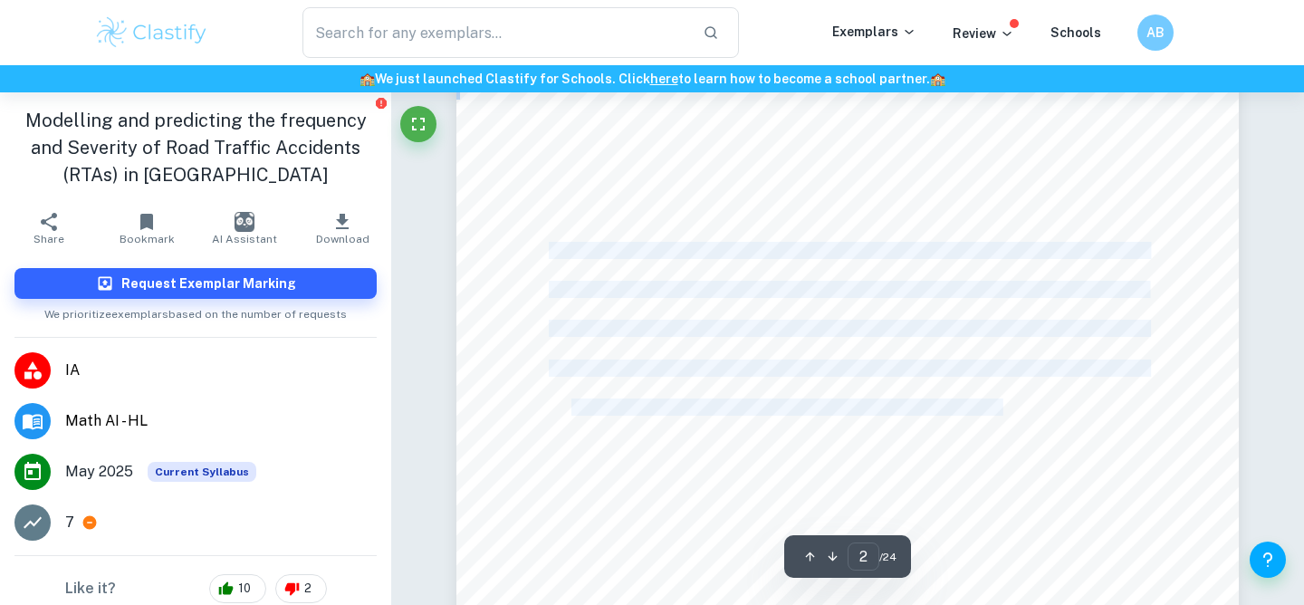
drag, startPoint x: 551, startPoint y: 250, endPoint x: 1005, endPoint y: 406, distance: 479.9
click at [1005, 406] on div "Table of content Introduction..................................................…" at bounding box center [847, 503] width 782 height 1012
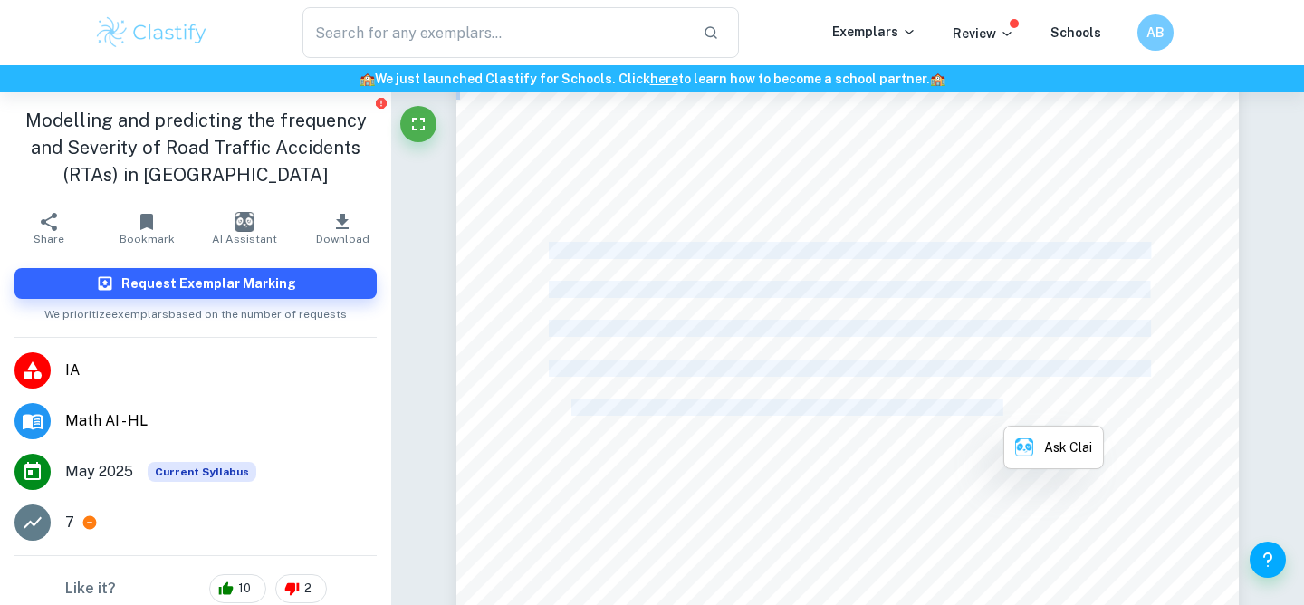
copy div "Developing a mathematical model - Linear Regression............................…"
